Goal: Complete application form: Complete application form

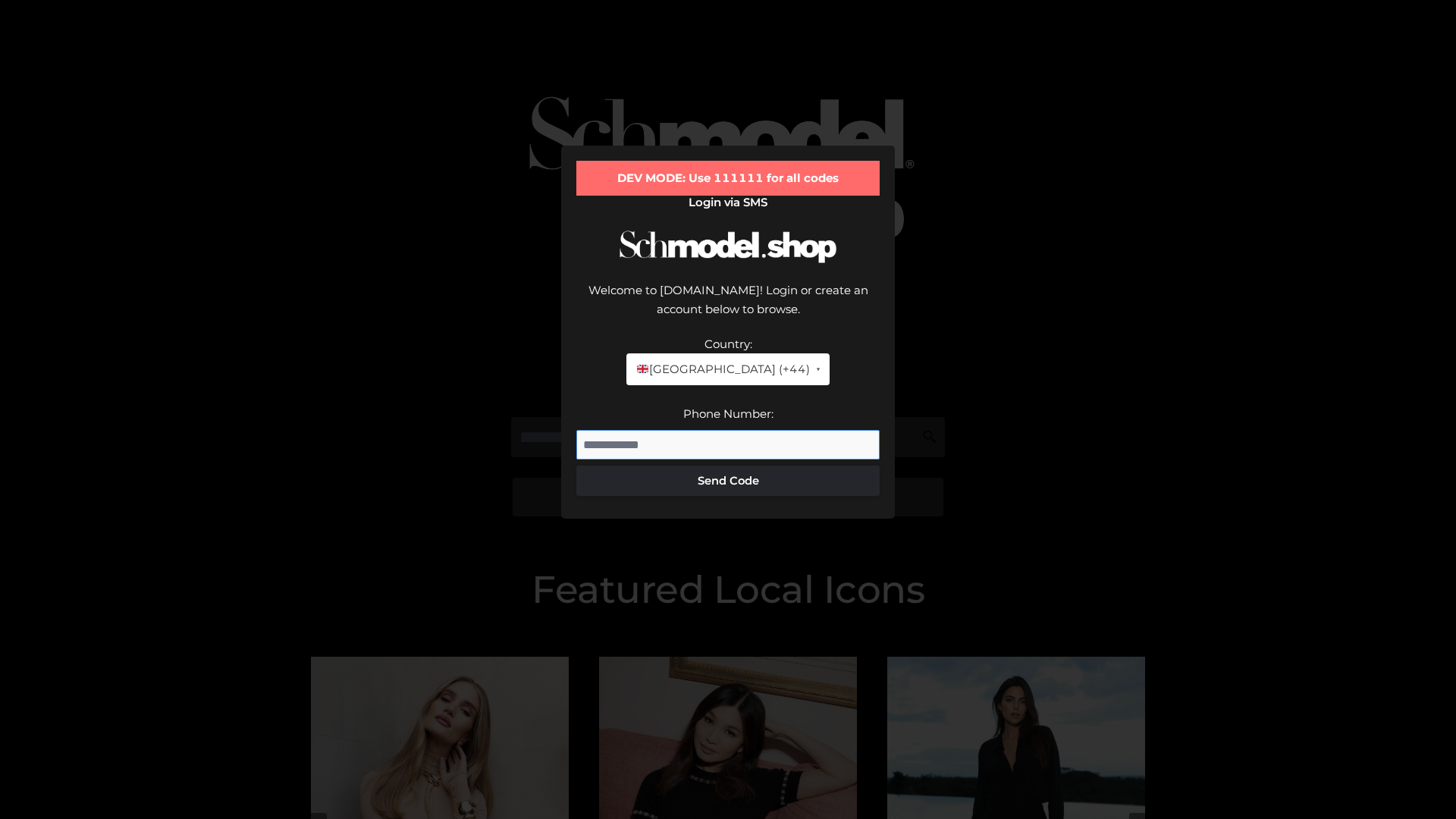
click at [728, 430] on input "Phone Number:" at bounding box center [728, 445] width 303 height 30
type input "**********"
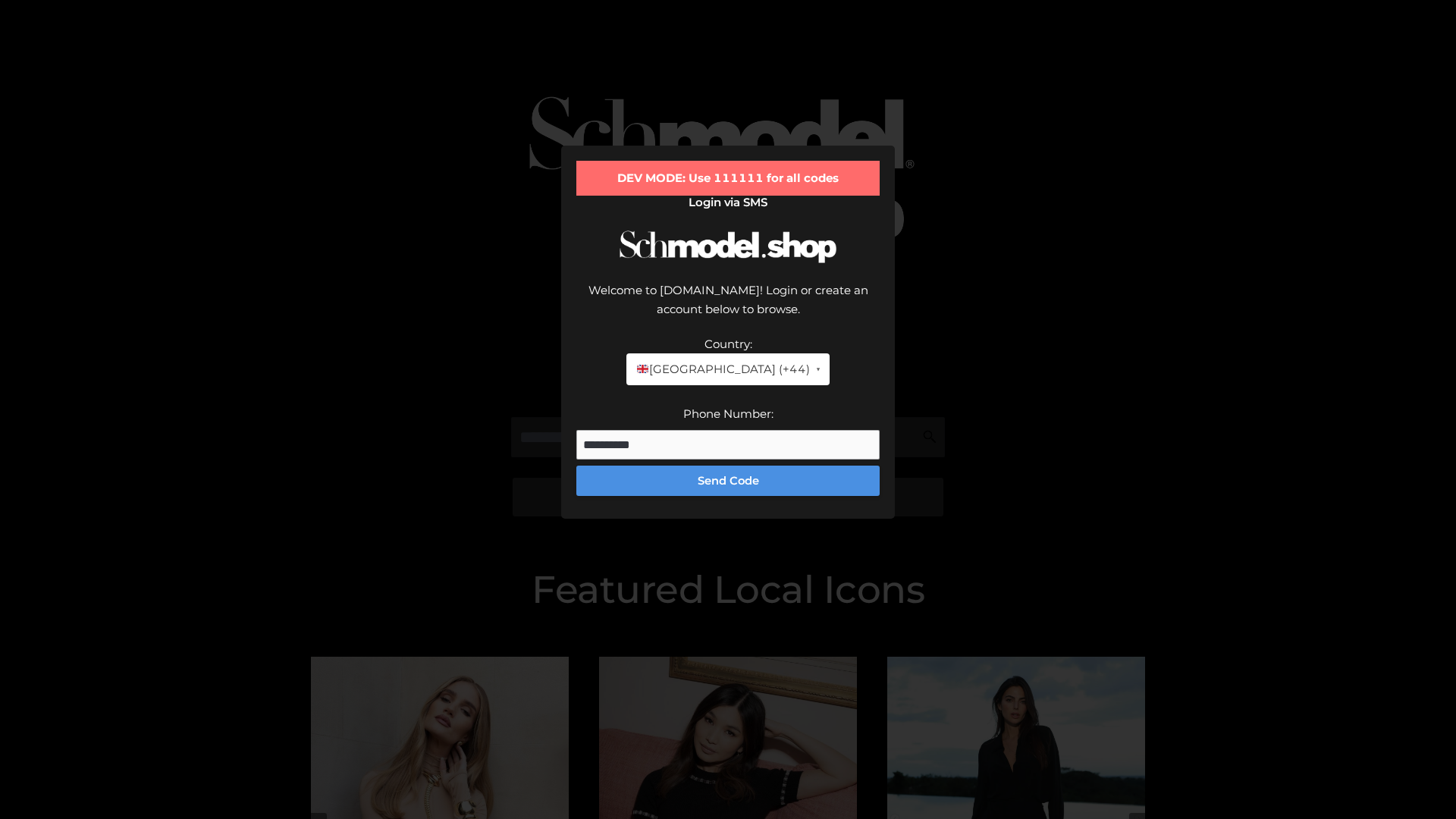
click at [728, 466] on button "Send Code" at bounding box center [728, 481] width 303 height 30
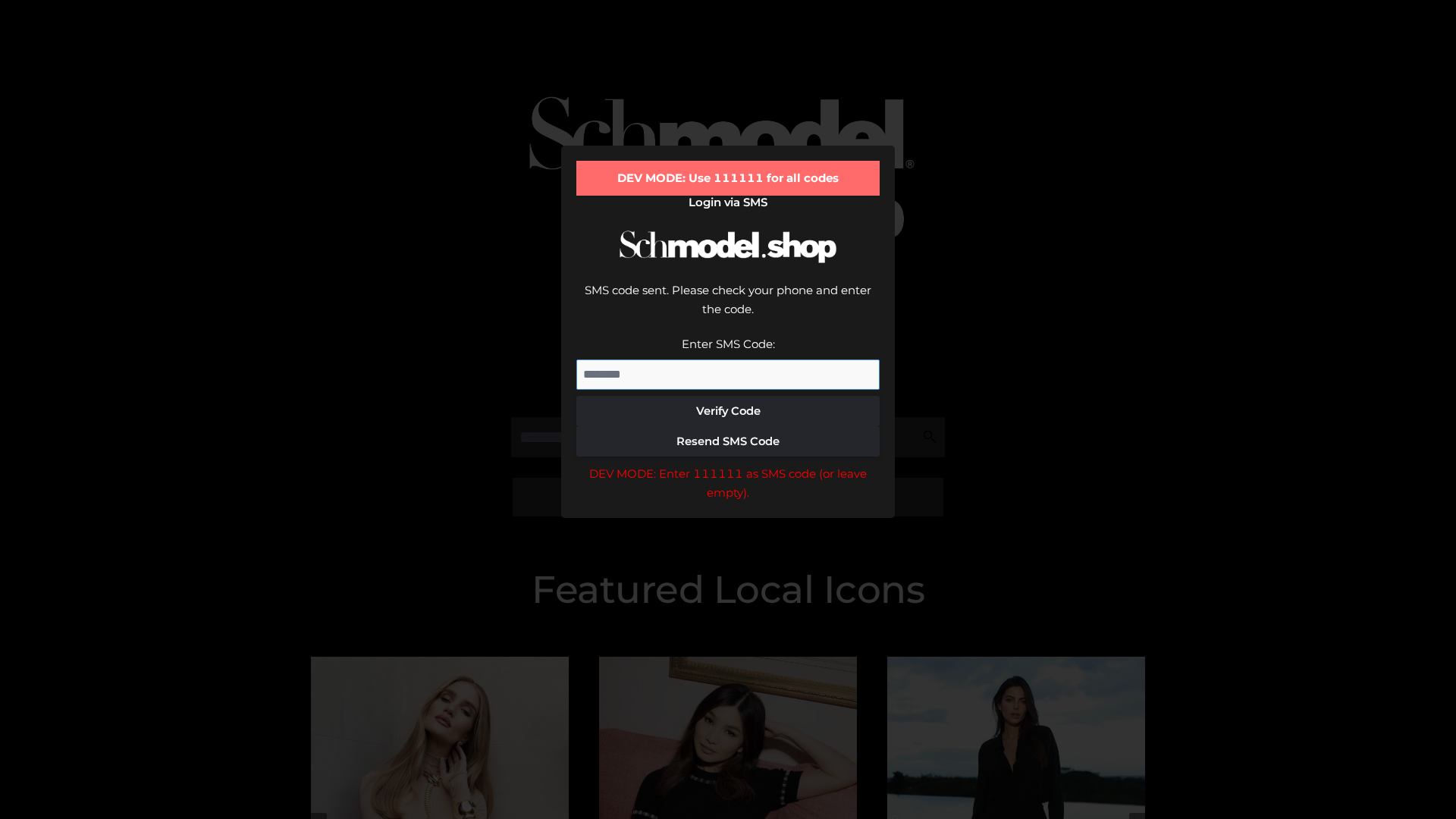
click at [728, 359] on input "Enter SMS Code:" at bounding box center [728, 374] width 303 height 30
type input "******"
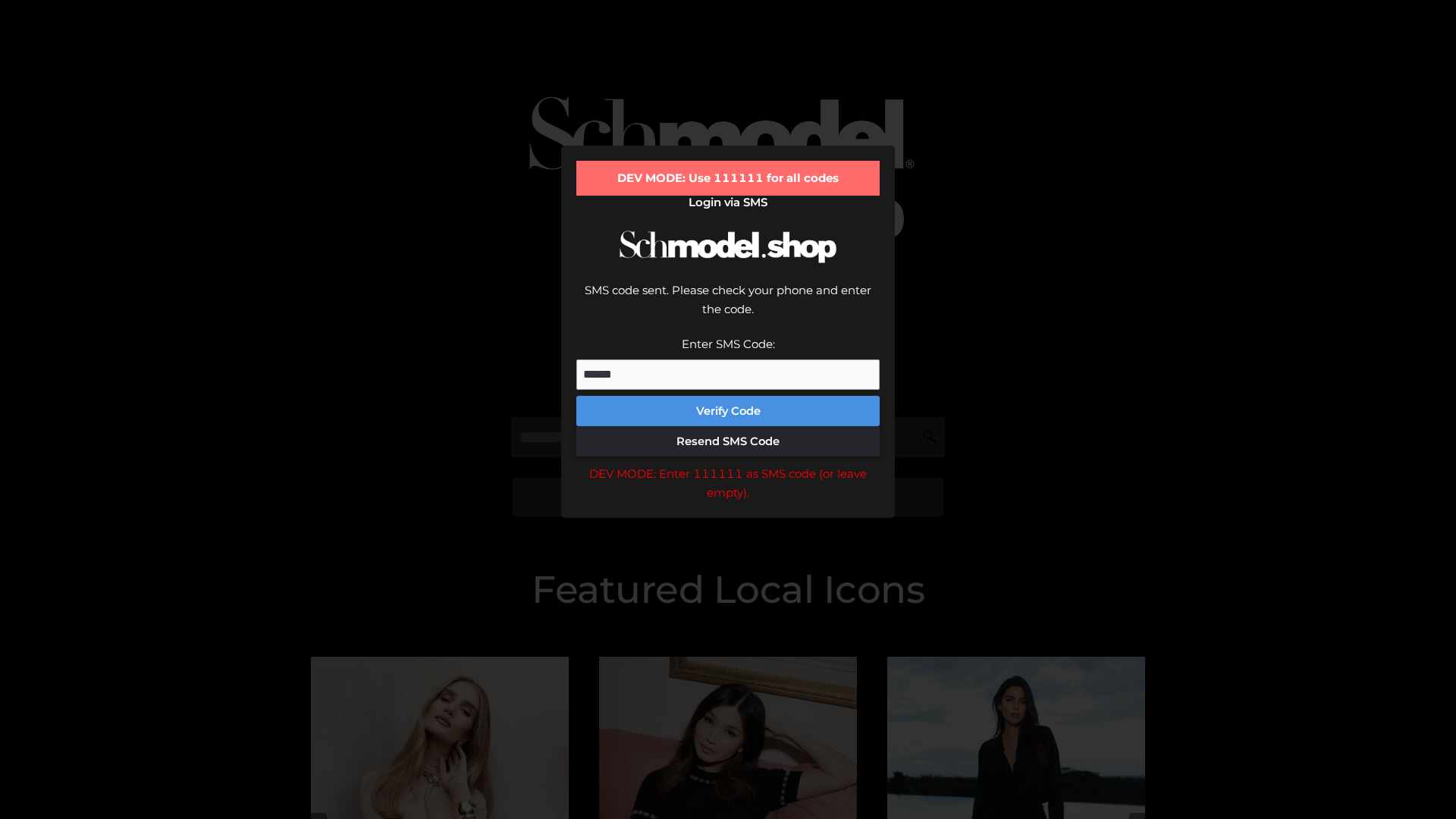
click at [728, 396] on button "Verify Code" at bounding box center [728, 411] width 303 height 30
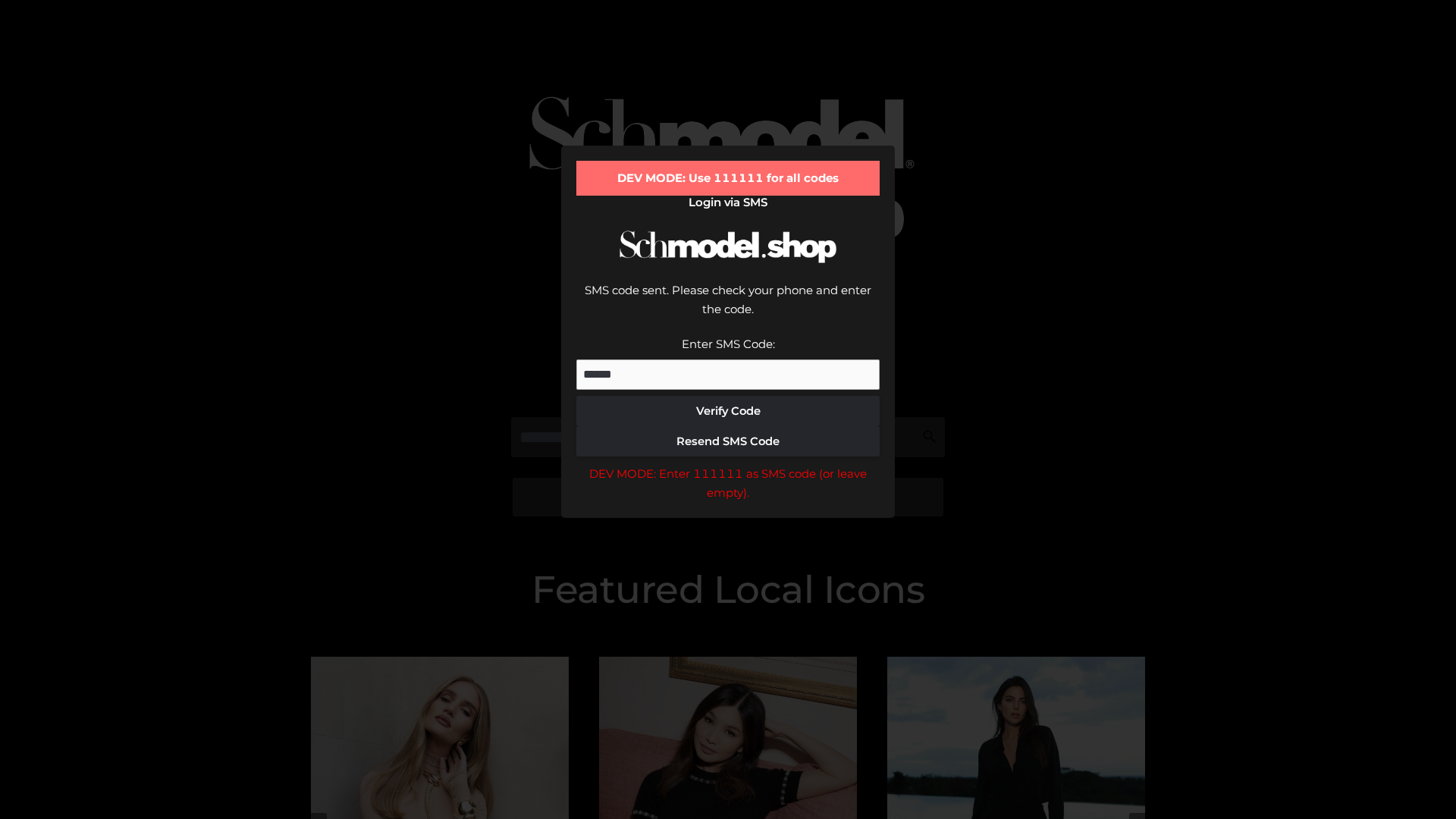
click at [728, 464] on div "DEV MODE: Enter 111111 as SMS code (or leave empty)." at bounding box center [728, 483] width 303 height 39
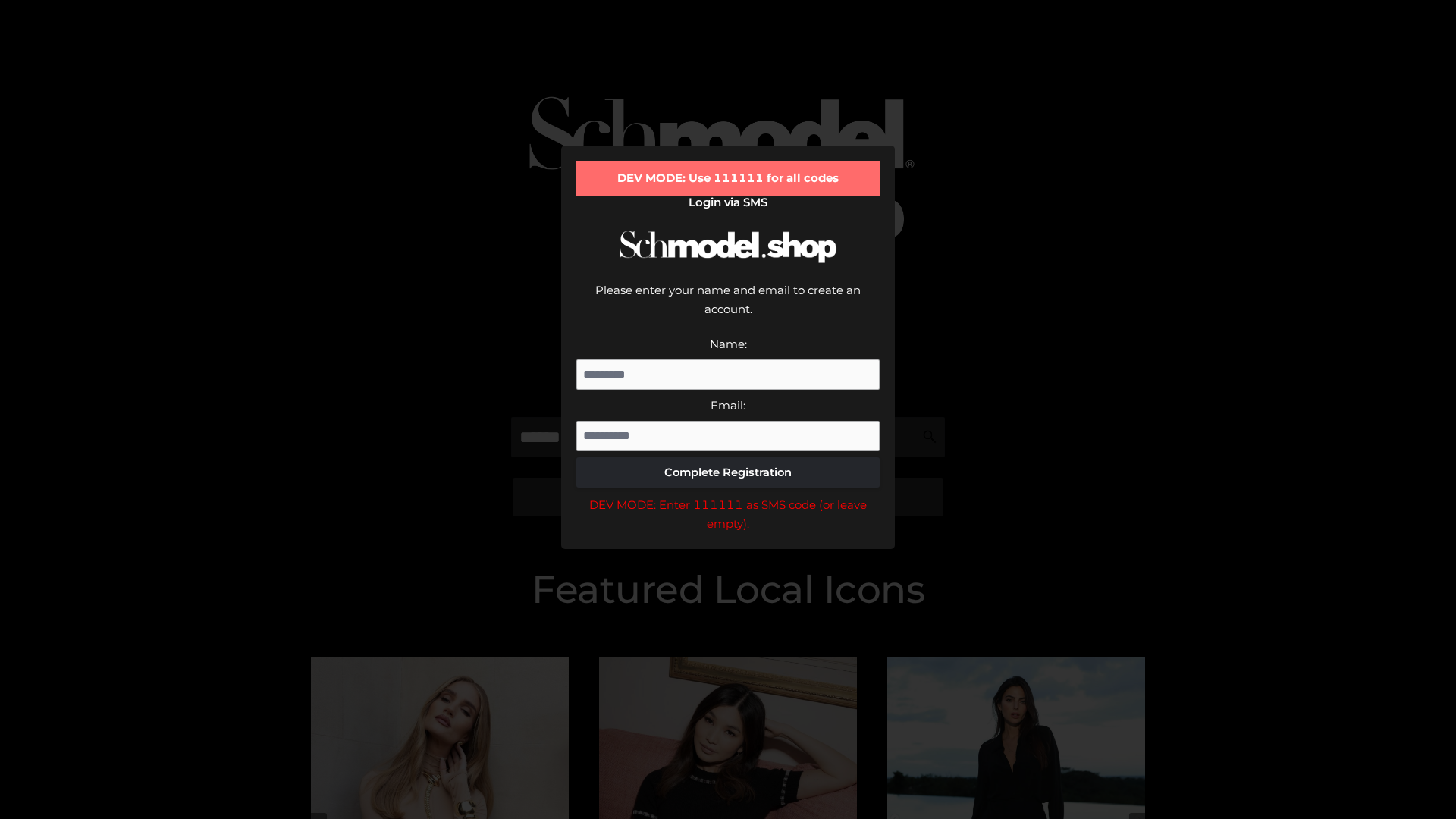
click at [728, 495] on div "DEV MODE: Enter 111111 as SMS code (or leave empty)." at bounding box center [728, 514] width 303 height 39
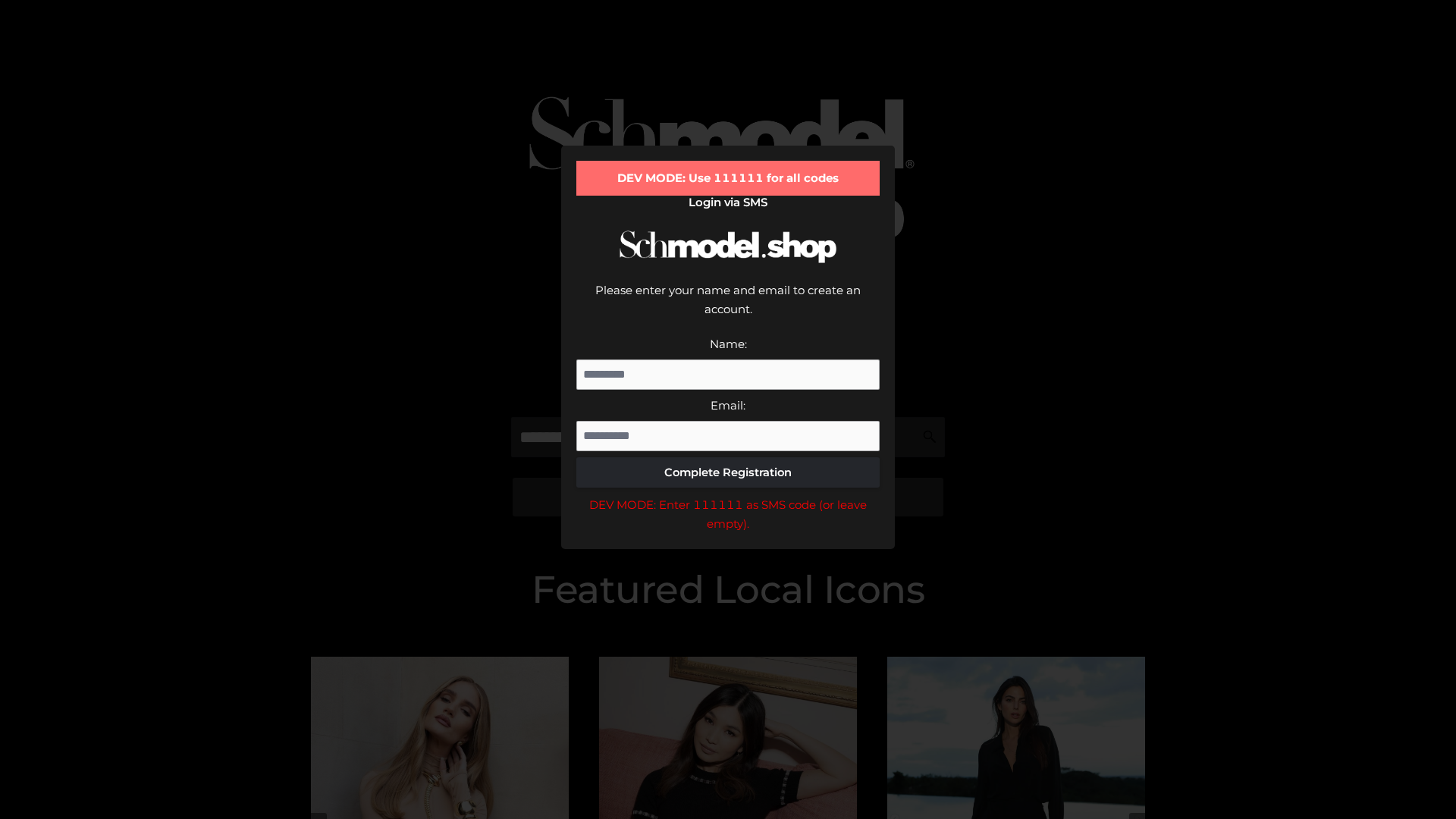
click at [728, 495] on div "DEV MODE: Enter 111111 as SMS code (or leave empty)." at bounding box center [728, 514] width 303 height 39
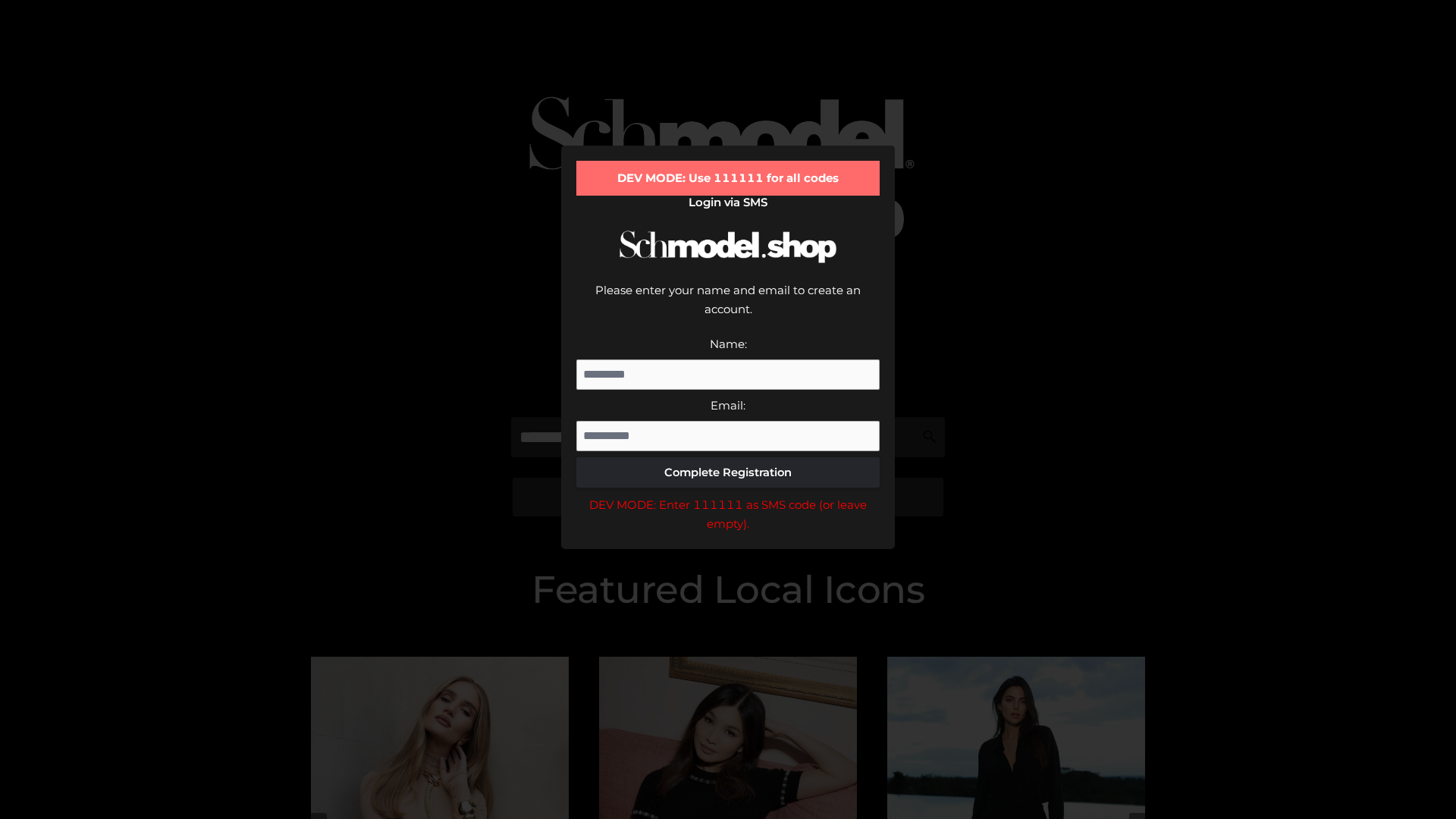
click at [728, 495] on div "DEV MODE: Enter 111111 as SMS code (or leave empty)." at bounding box center [728, 514] width 303 height 39
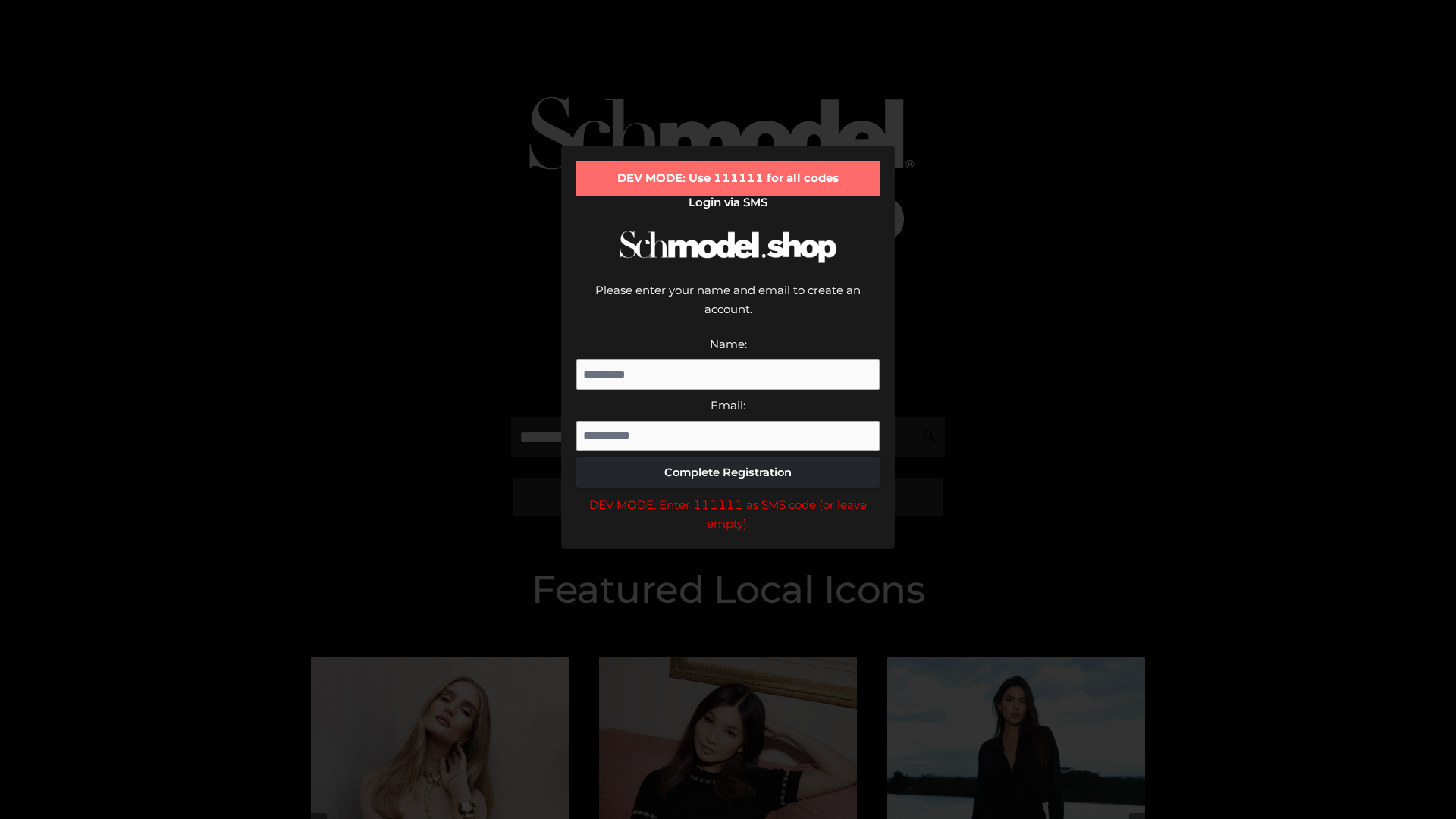
click at [728, 495] on div "DEV MODE: Enter 111111 as SMS code (or leave empty)." at bounding box center [728, 514] width 303 height 39
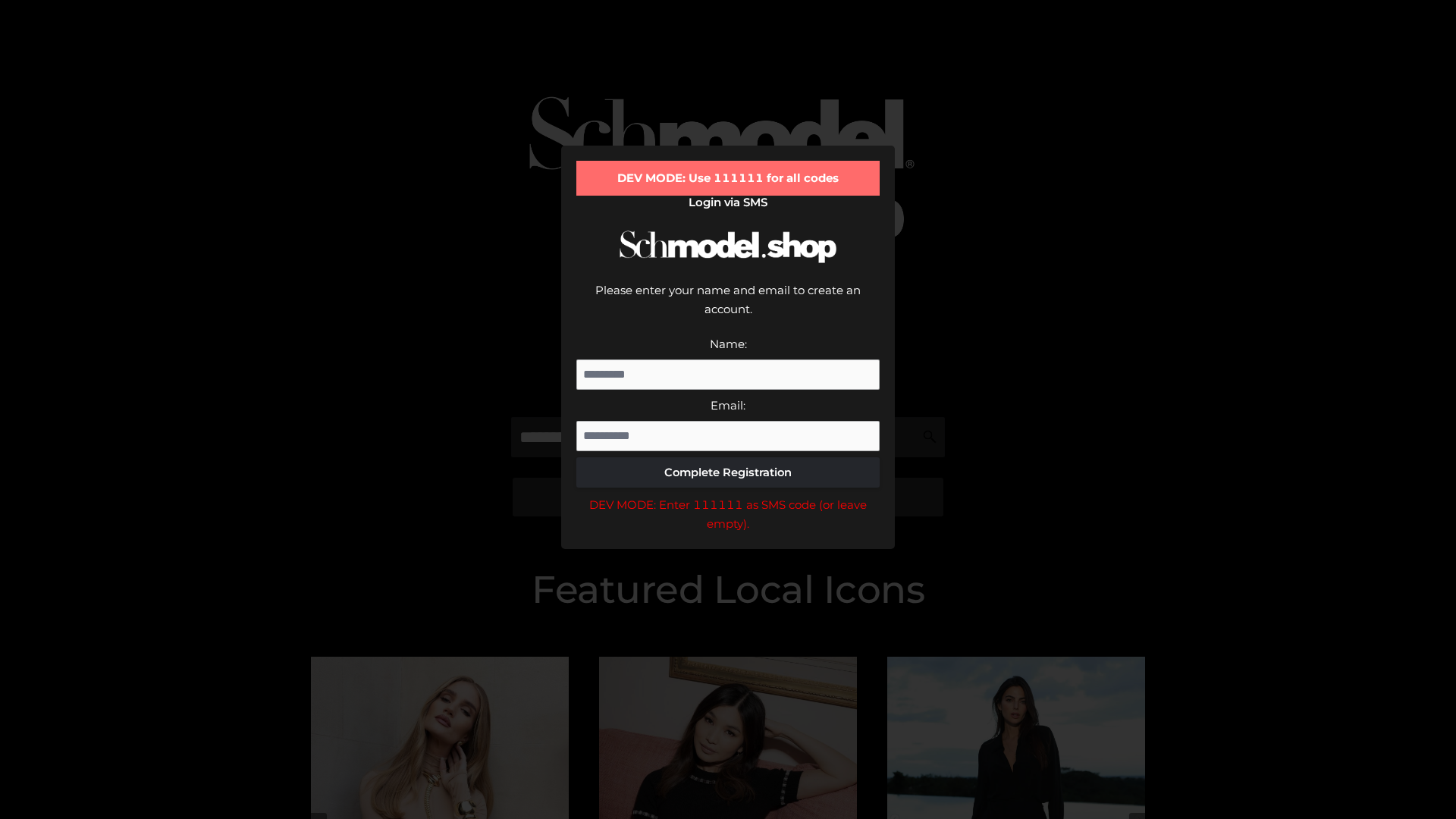
click at [728, 495] on div "DEV MODE: Enter 111111 as SMS code (or leave empty)." at bounding box center [728, 514] width 303 height 39
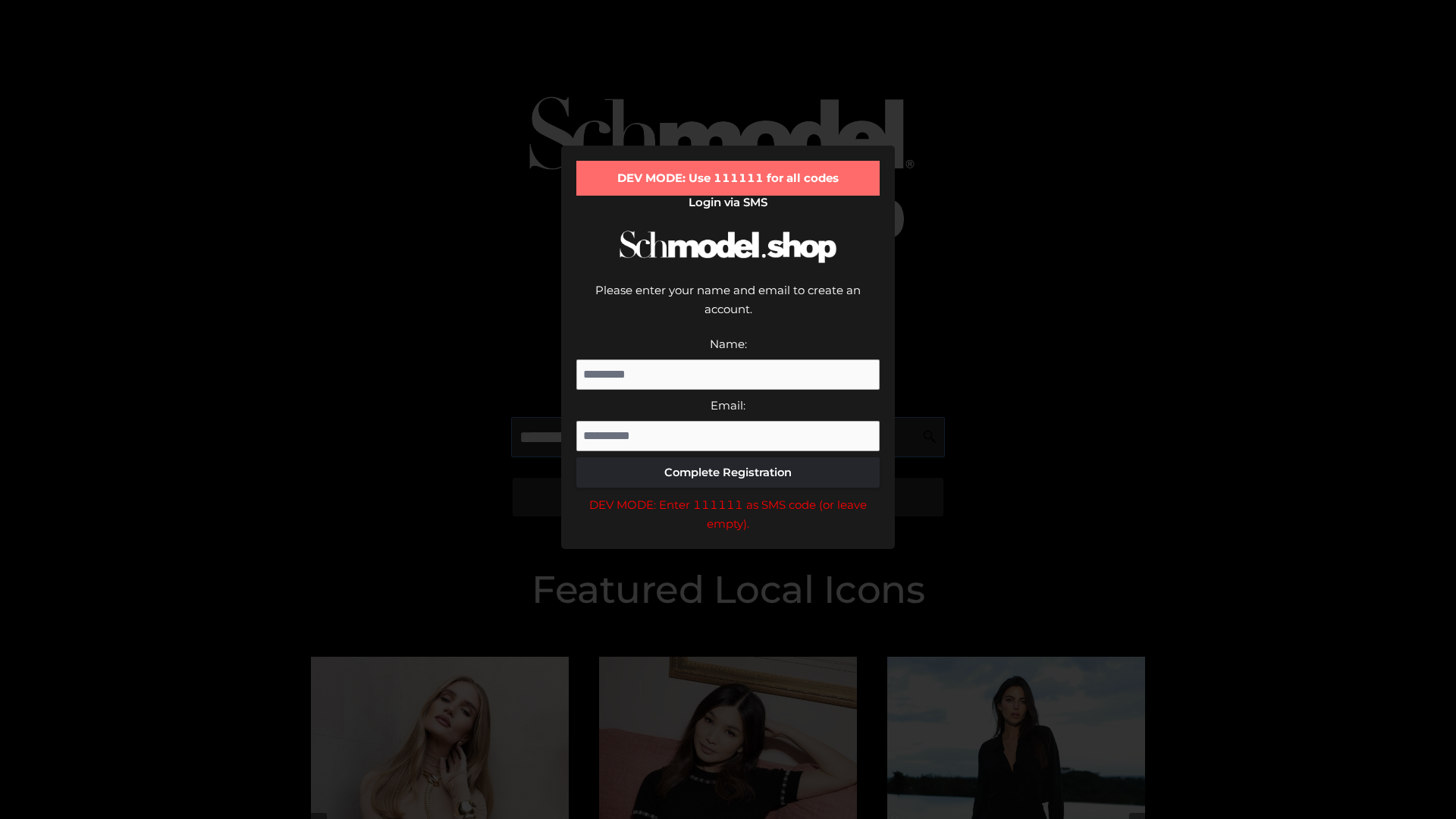
scroll to position [0, 55]
click at [728, 495] on div "DEV MODE: Enter 111111 as SMS code (or leave empty)." at bounding box center [728, 514] width 303 height 39
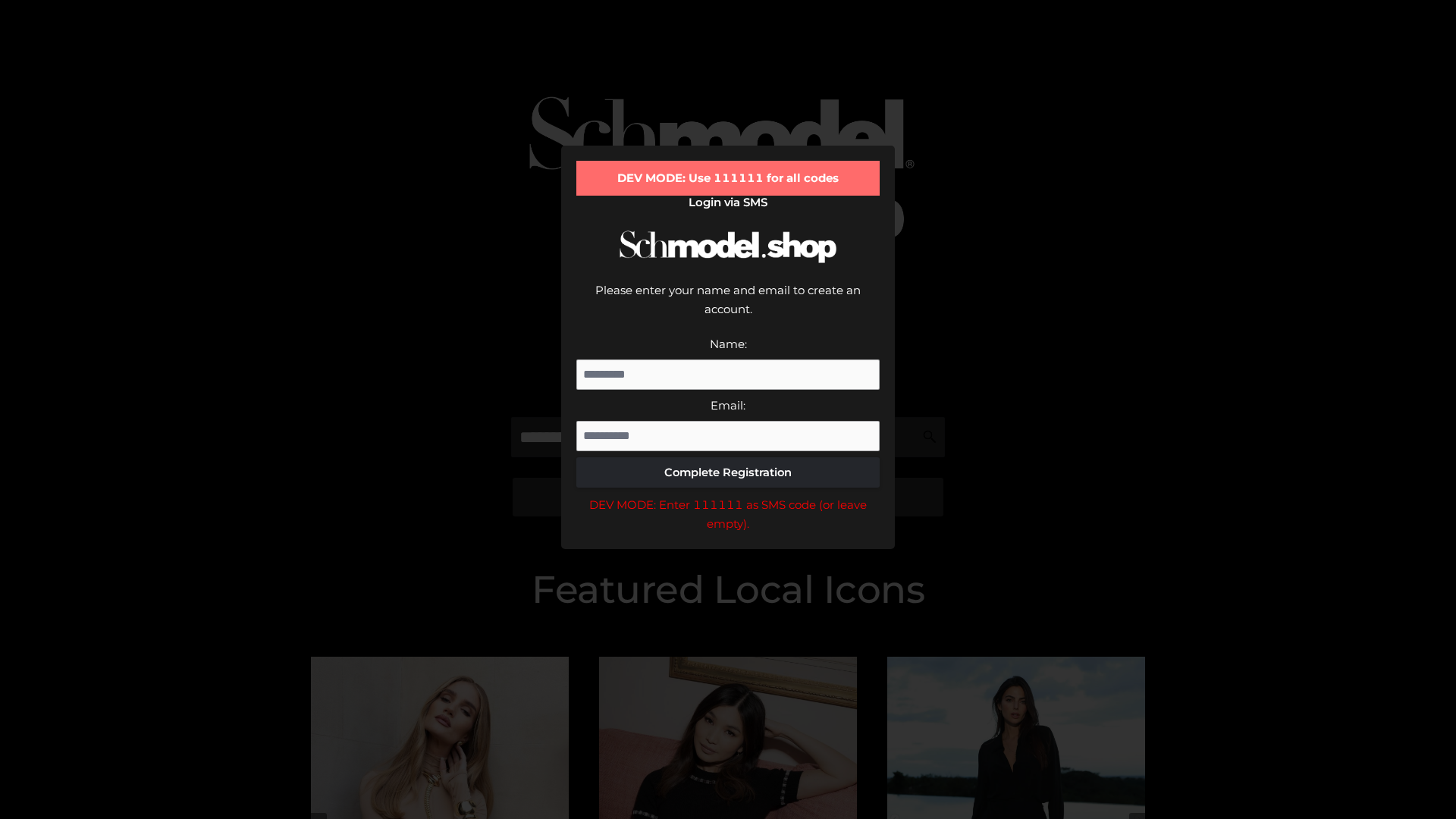
click at [728, 495] on div "DEV MODE: Enter 111111 as SMS code (or leave empty)." at bounding box center [728, 514] width 303 height 39
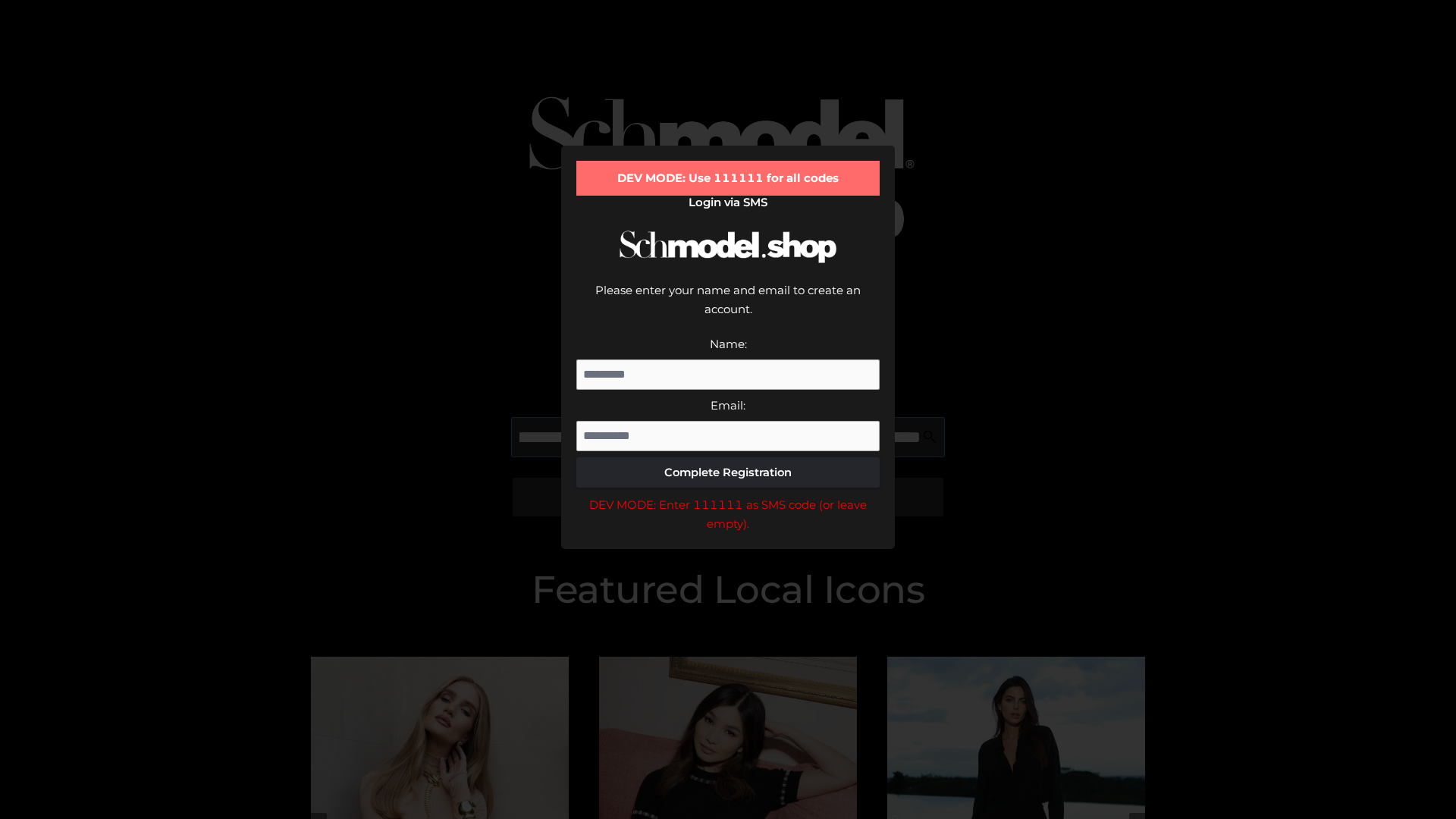
scroll to position [0, 148]
click at [728, 495] on div "DEV MODE: Enter 111111 as SMS code (or leave empty)." at bounding box center [728, 514] width 303 height 39
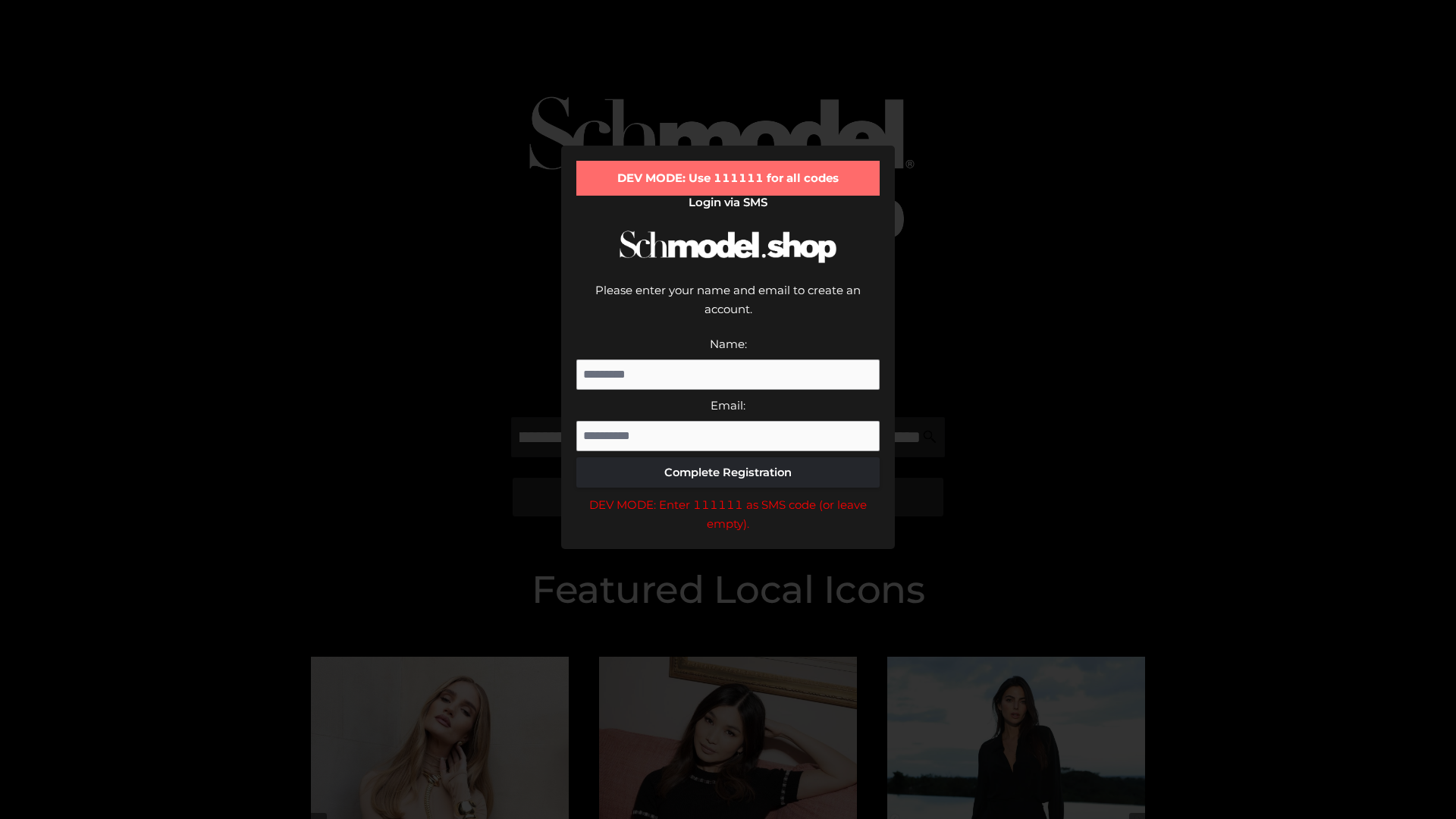
click at [728, 495] on div "DEV MODE: Enter 111111 as SMS code (or leave empty)." at bounding box center [728, 514] width 303 height 39
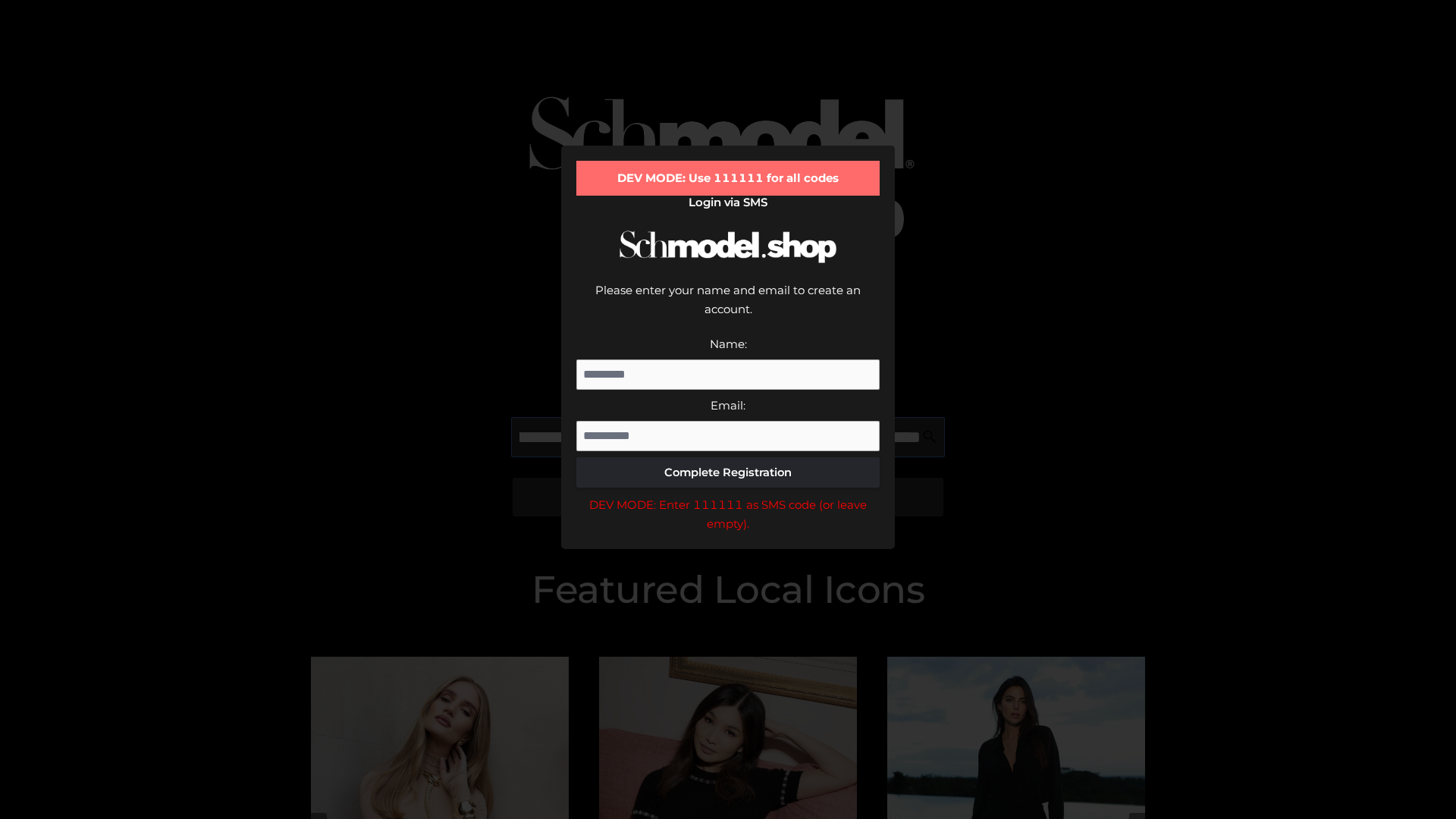
scroll to position [0, 243]
click at [728, 495] on div "DEV MODE: Enter 111111 as SMS code (or leave empty)." at bounding box center [728, 514] width 303 height 39
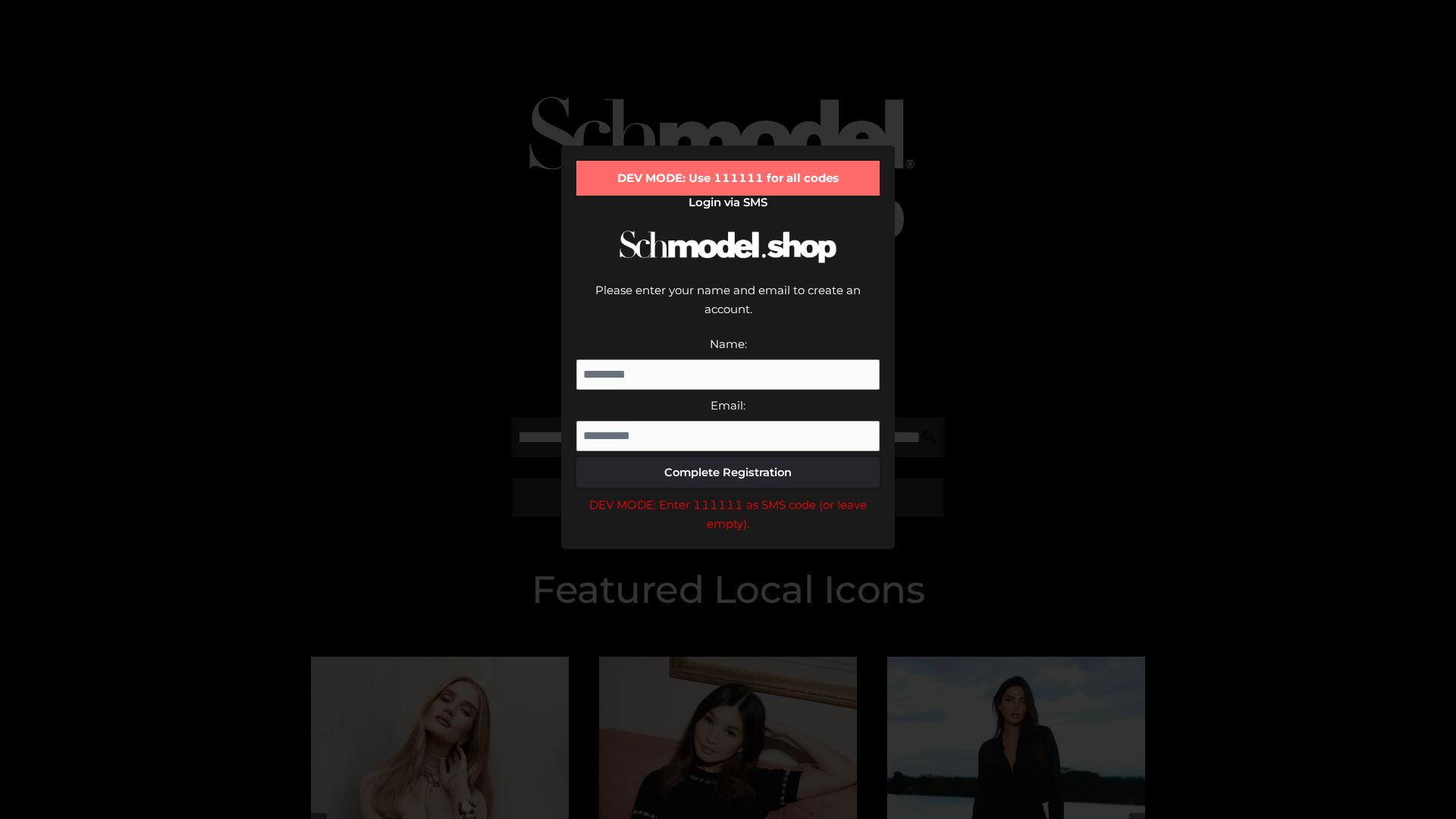
click at [728, 495] on div "DEV MODE: Enter 111111 as SMS code (or leave empty)." at bounding box center [728, 514] width 303 height 39
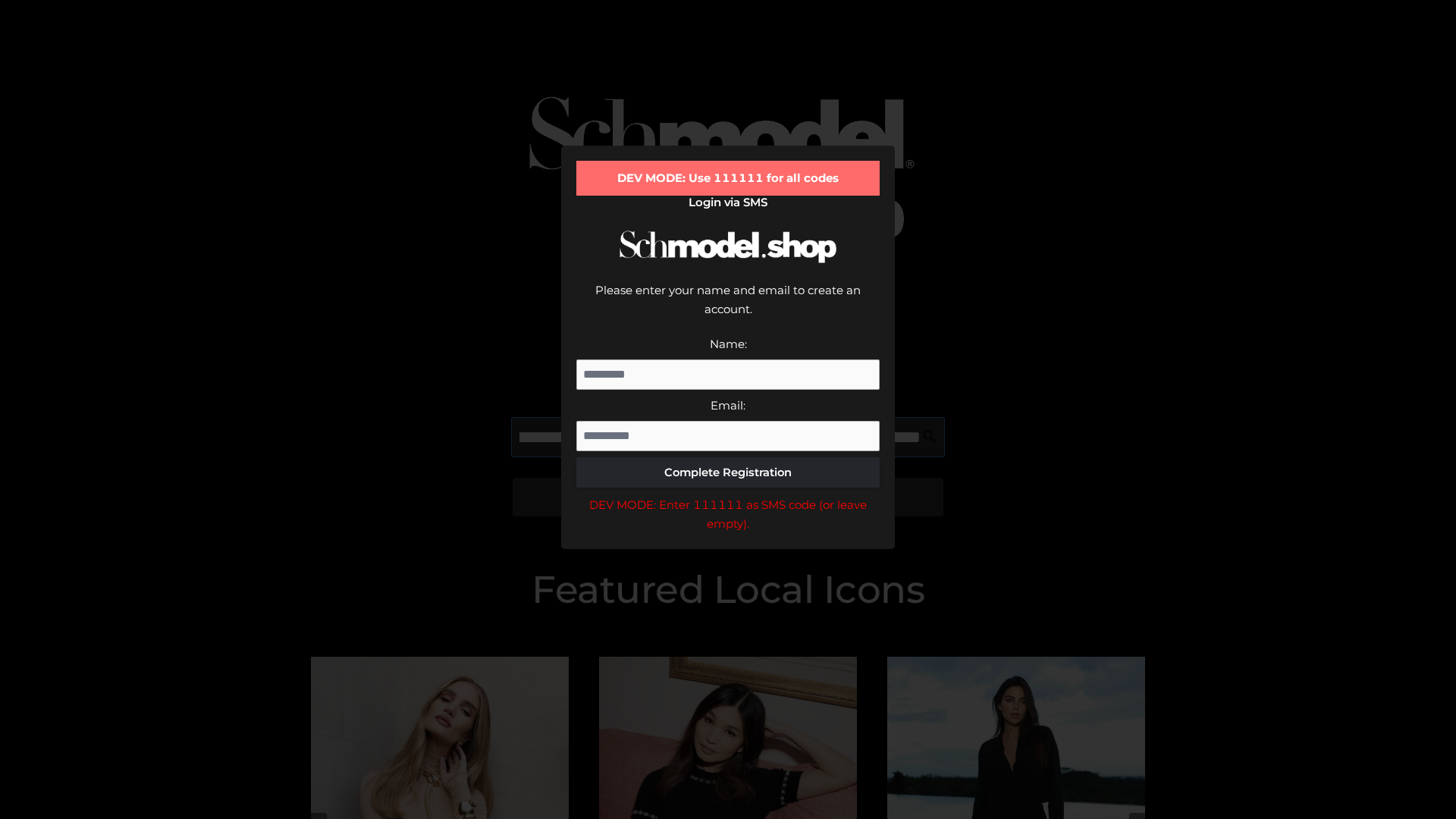
scroll to position [0, 330]
click at [728, 495] on div "DEV MODE: Enter 111111 as SMS code (or leave empty)." at bounding box center [728, 514] width 303 height 39
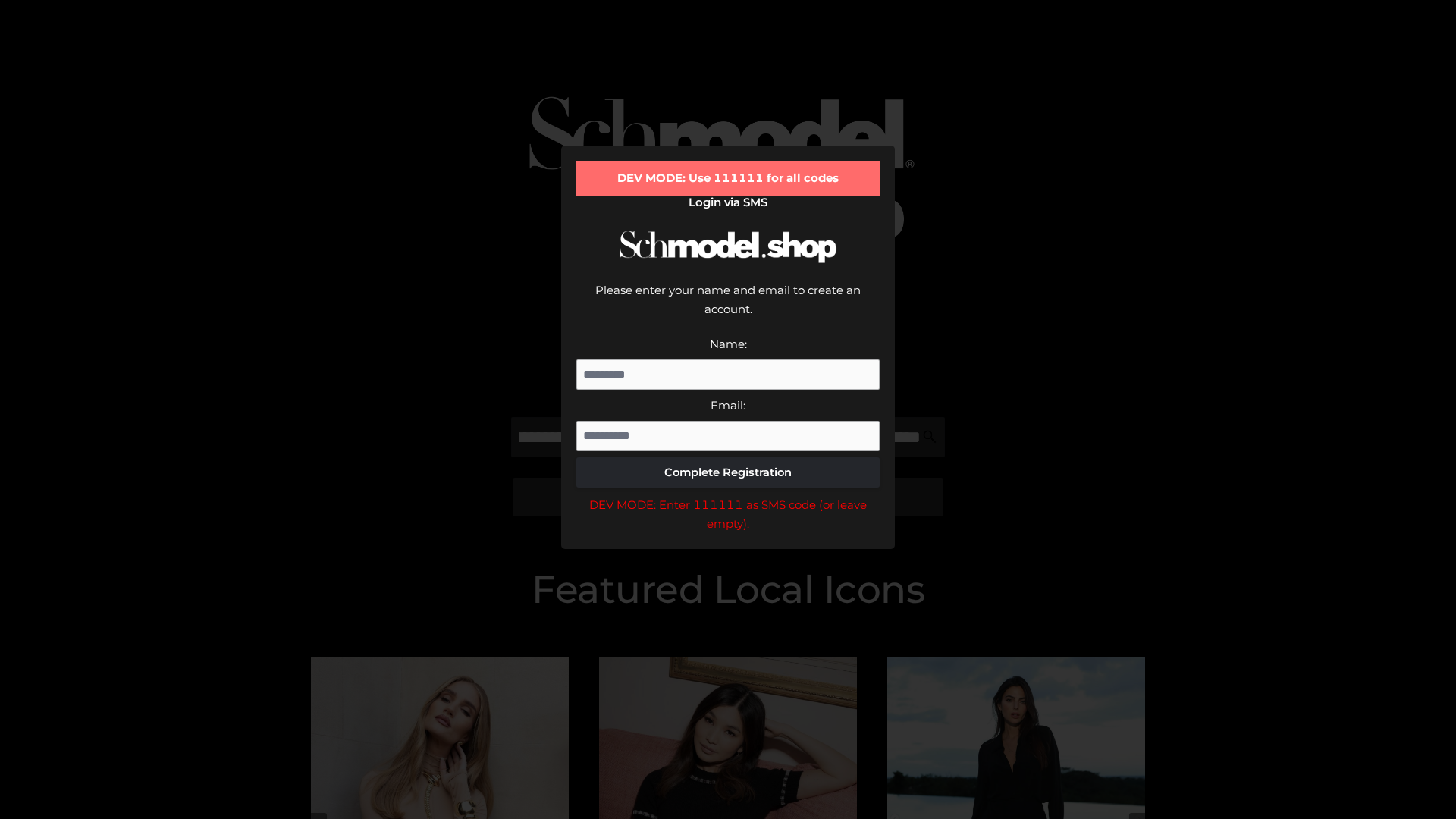
click at [728, 495] on div "DEV MODE: Enter 111111 as SMS code (or leave empty)." at bounding box center [728, 514] width 303 height 39
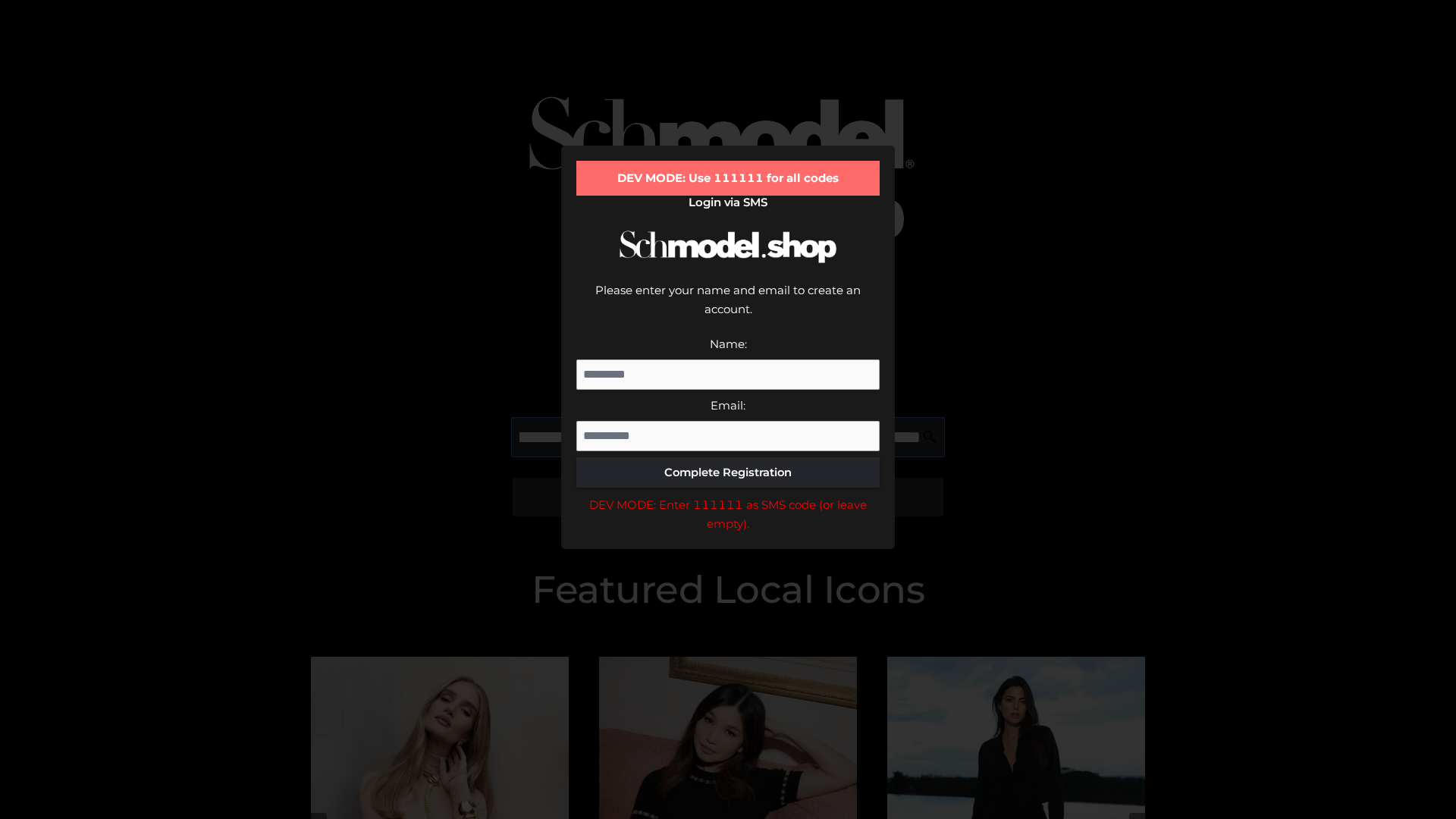
scroll to position [0, 422]
click at [728, 495] on div "DEV MODE: Enter 111111 as SMS code (or leave empty)." at bounding box center [728, 514] width 303 height 39
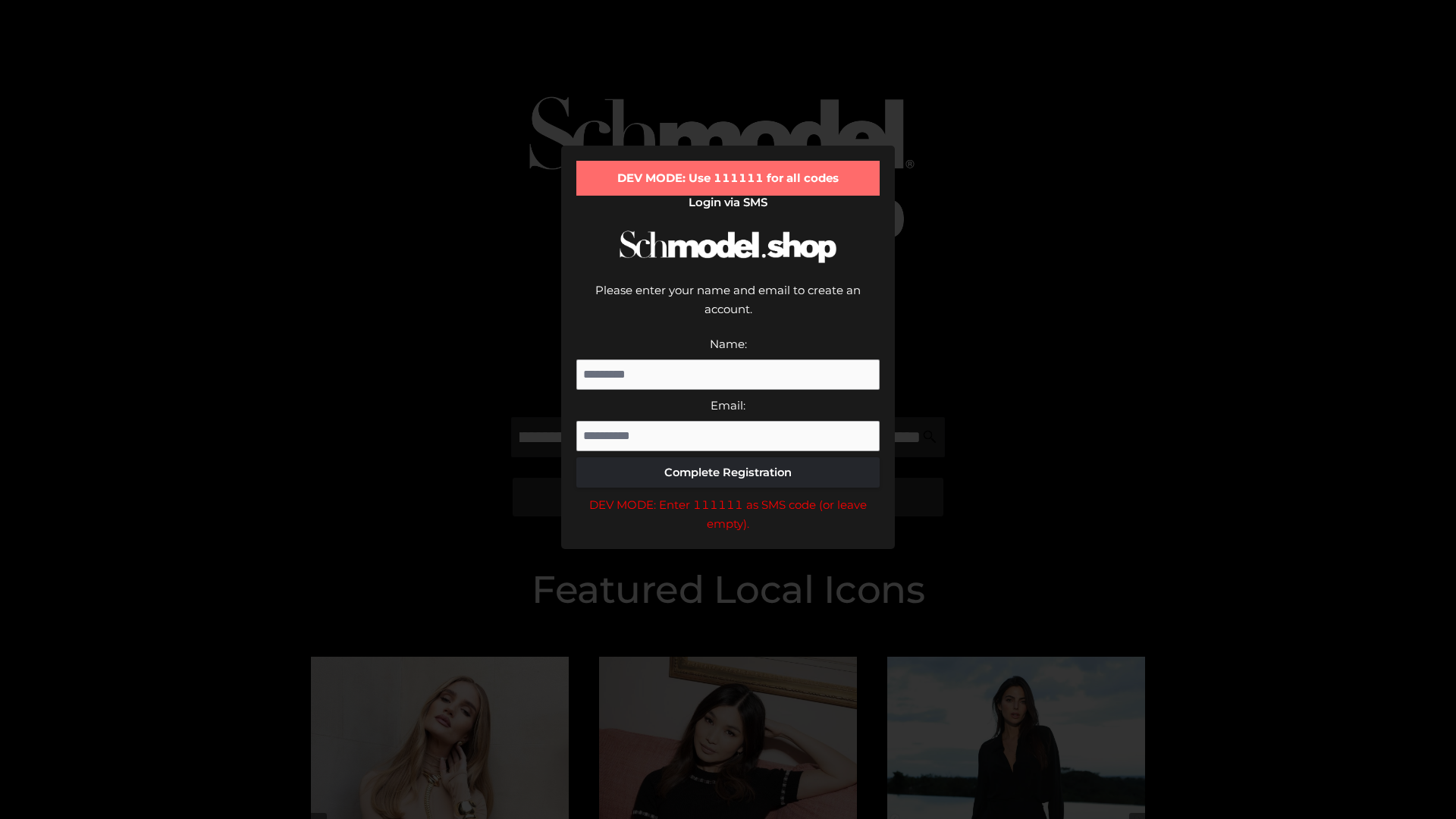
click at [728, 495] on div "DEV MODE: Enter 111111 as SMS code (or leave empty)." at bounding box center [728, 514] width 303 height 39
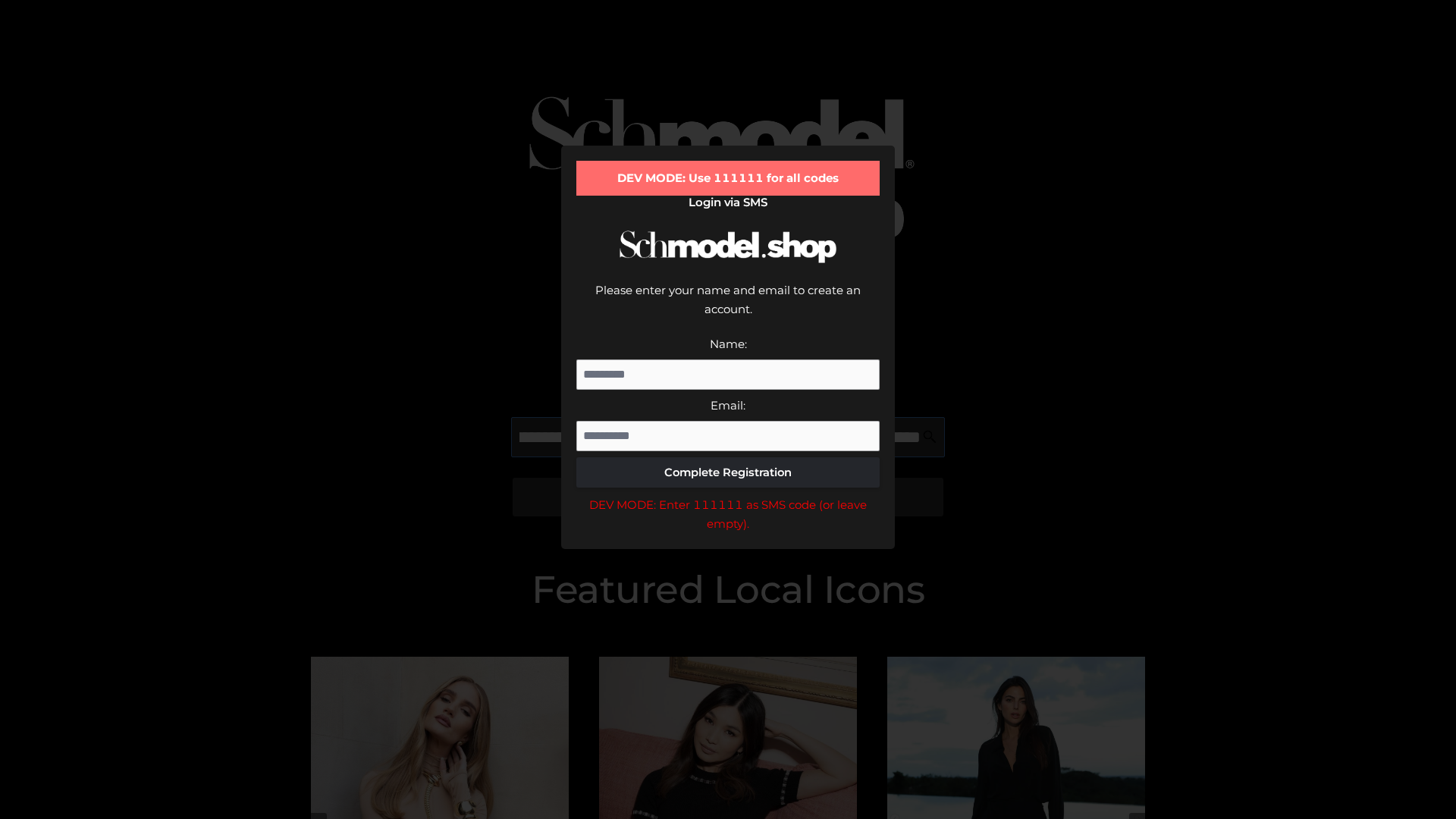
scroll to position [0, 517]
click at [728, 495] on div "DEV MODE: Enter 111111 as SMS code (or leave empty)." at bounding box center [728, 514] width 303 height 39
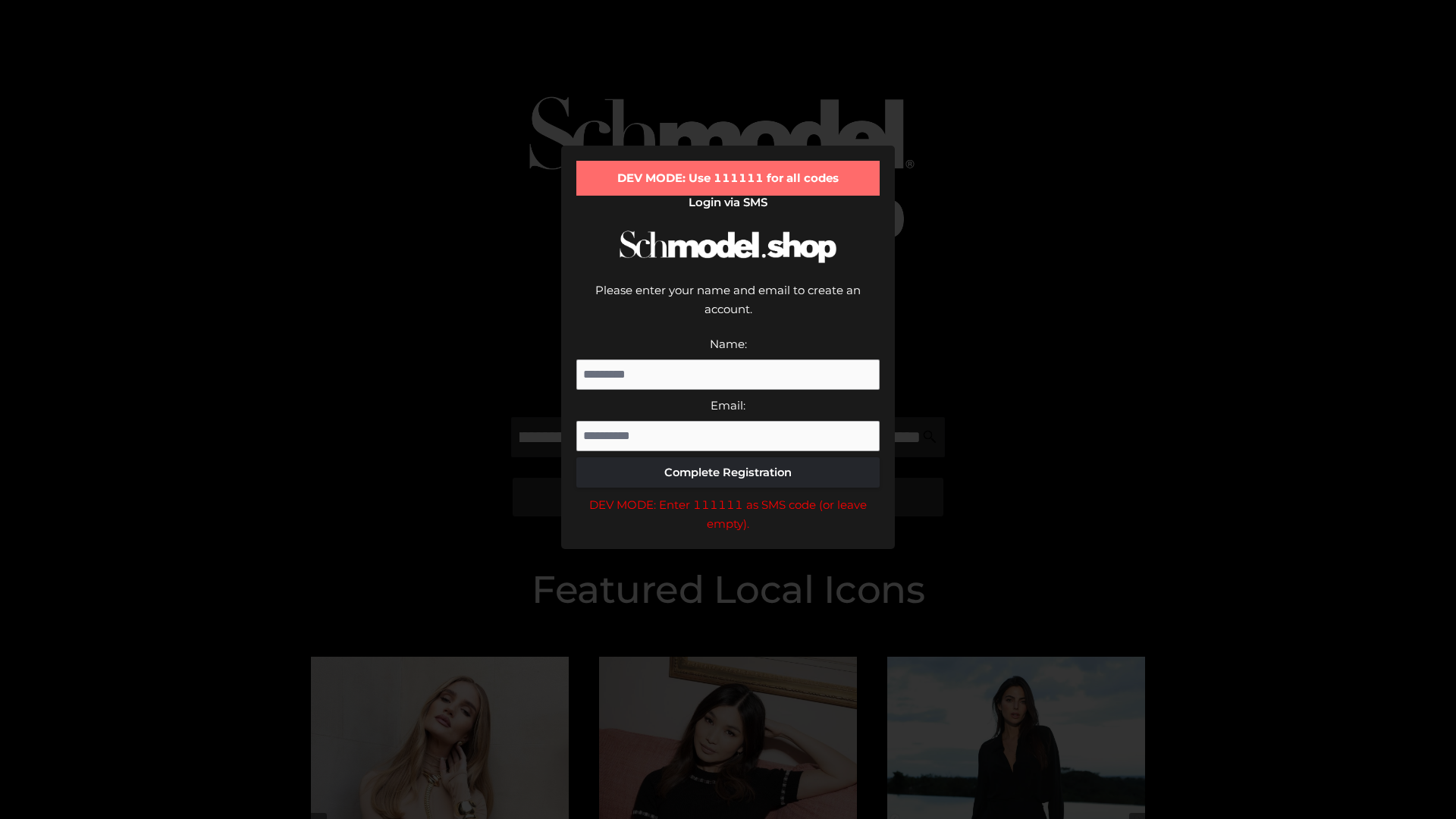
click at [728, 495] on div "DEV MODE: Enter 111111 as SMS code (or leave empty)." at bounding box center [728, 514] width 303 height 39
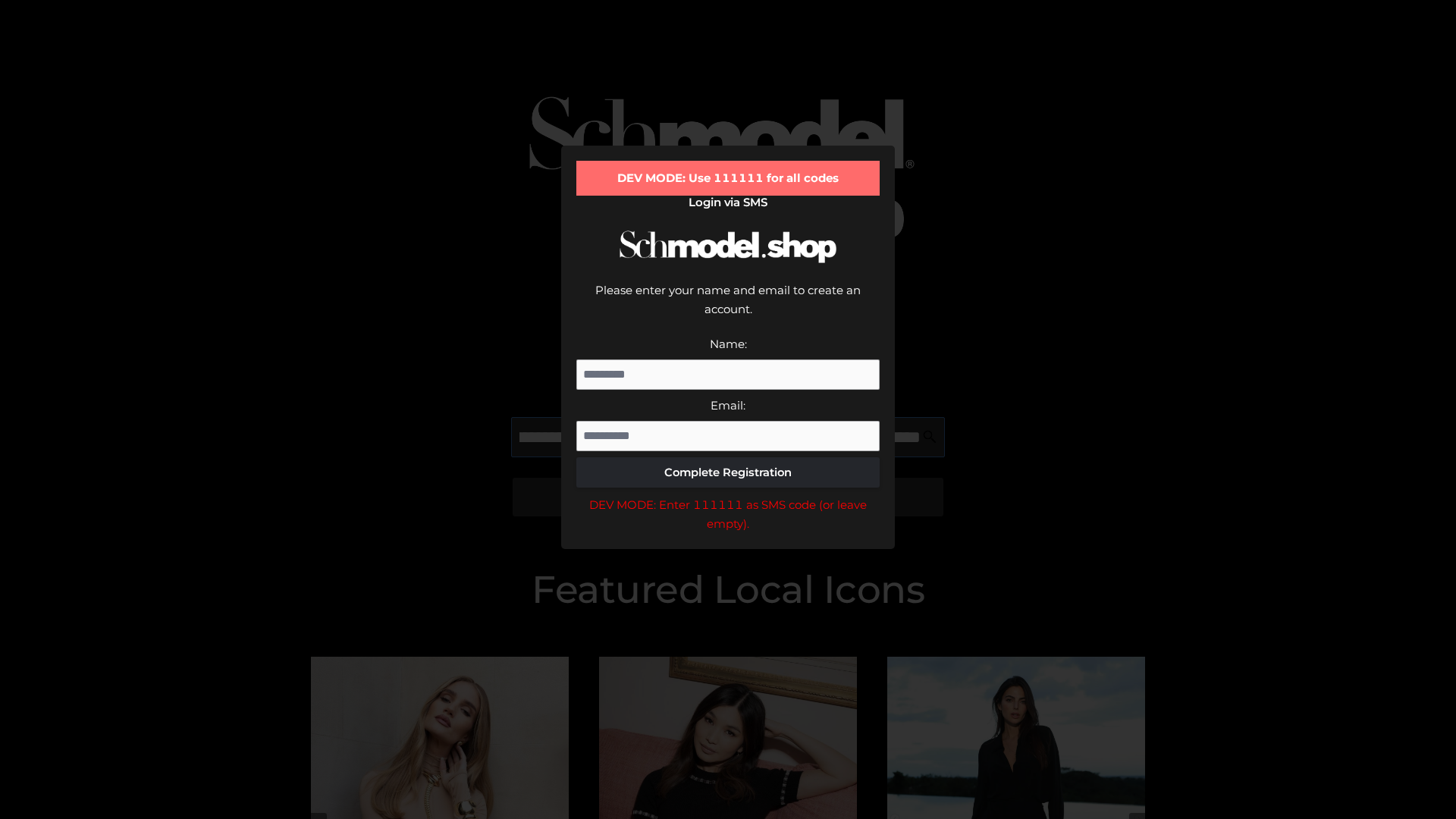
scroll to position [0, 604]
click at [728, 495] on div "DEV MODE: Enter 111111 as SMS code (or leave empty)." at bounding box center [728, 514] width 303 height 39
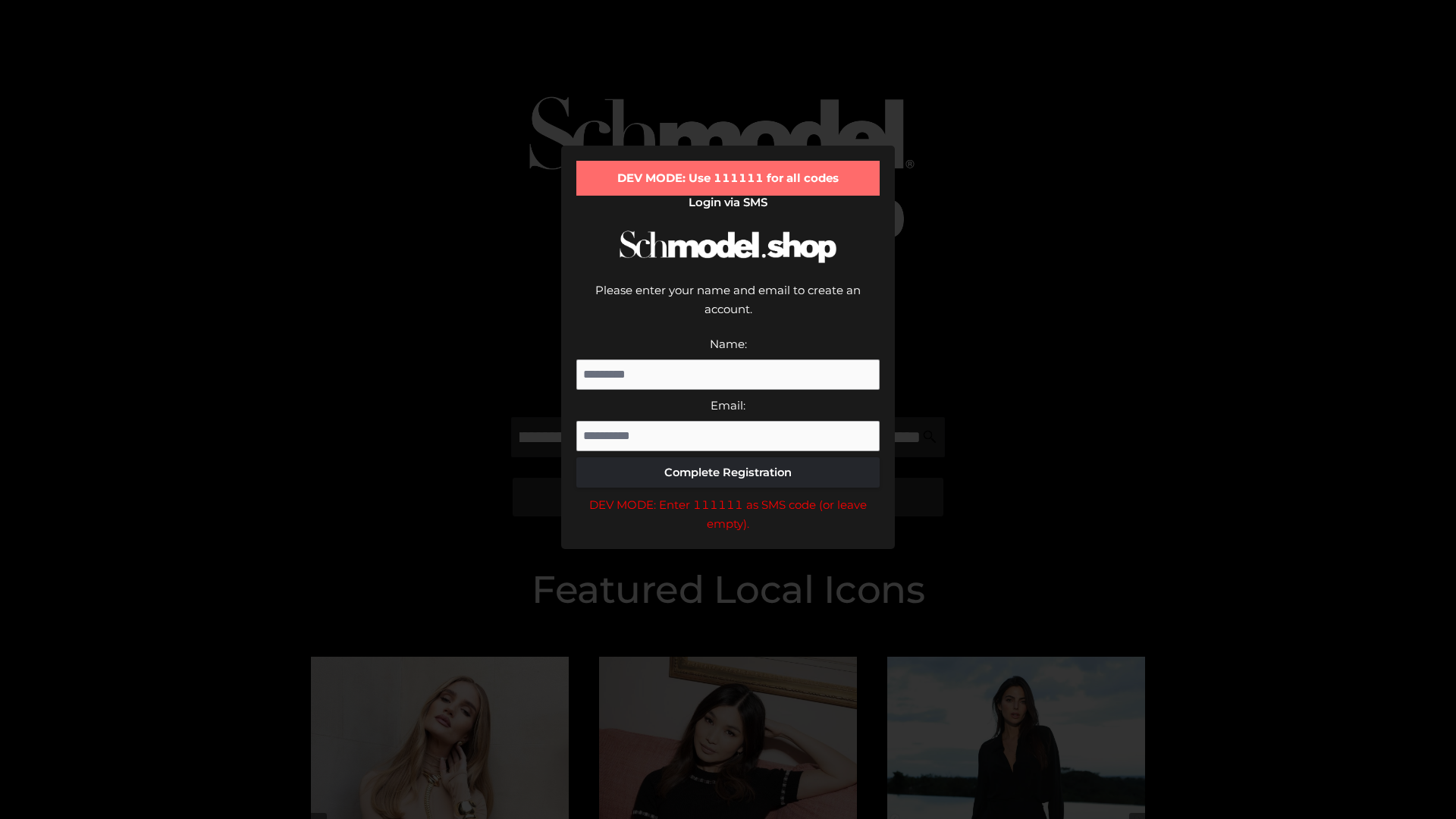
click at [728, 495] on div "DEV MODE: Enter 111111 as SMS code (or leave empty)." at bounding box center [728, 514] width 303 height 39
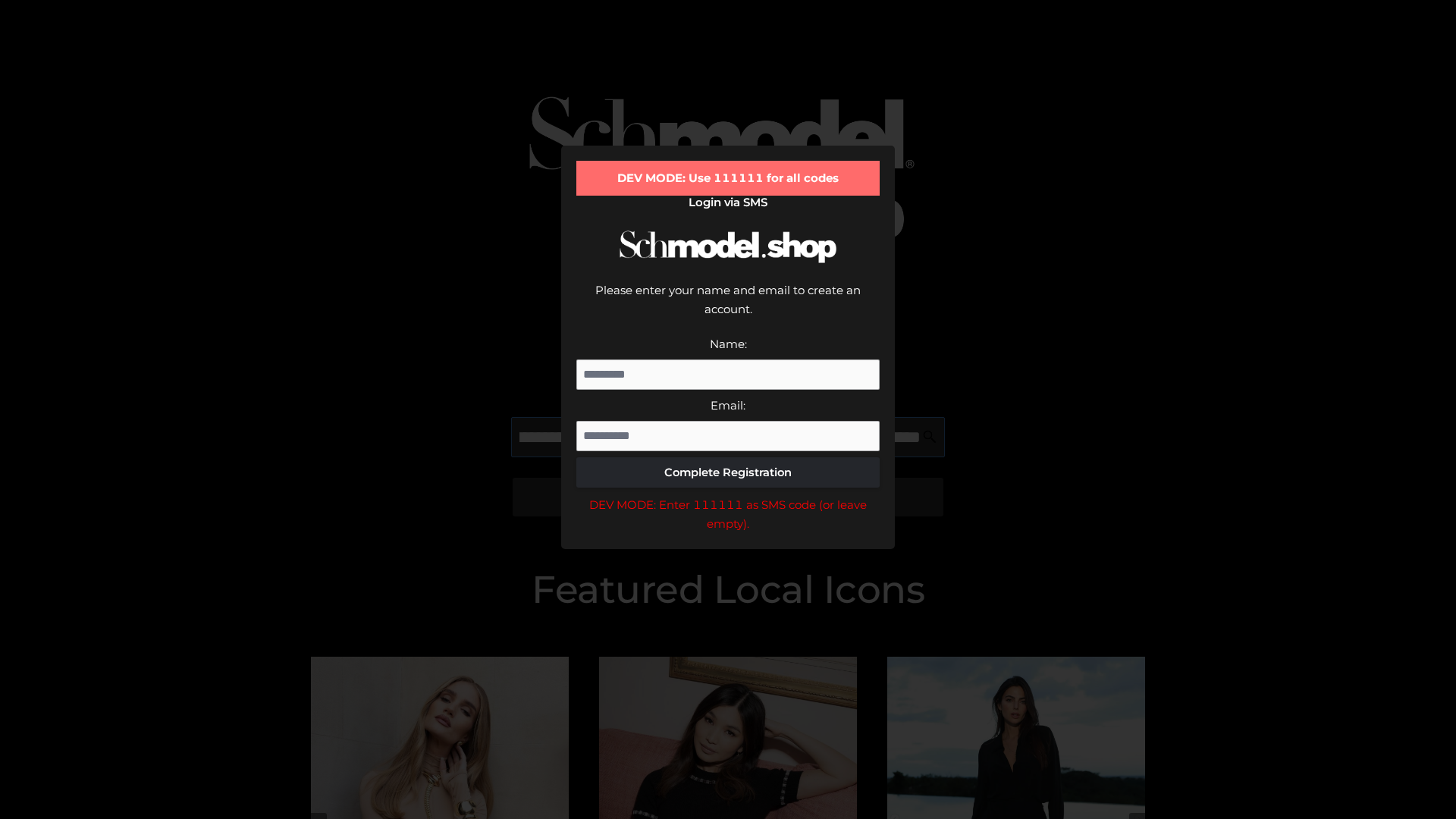
scroll to position [0, 697]
click at [728, 495] on div "DEV MODE: Enter 111111 as SMS code (or leave empty)." at bounding box center [728, 514] width 303 height 39
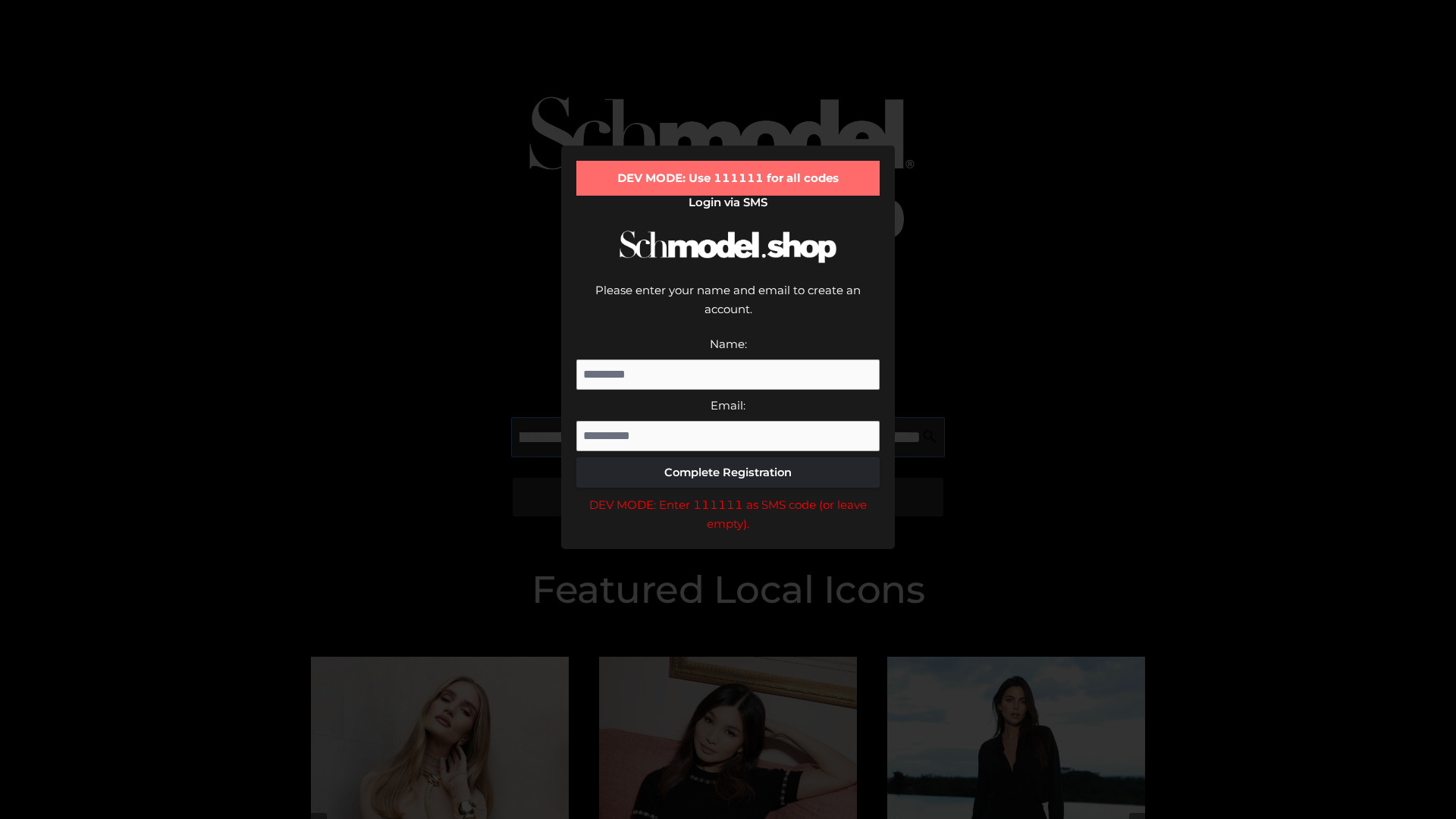
type input "**********"
